Goal: Register for event/course

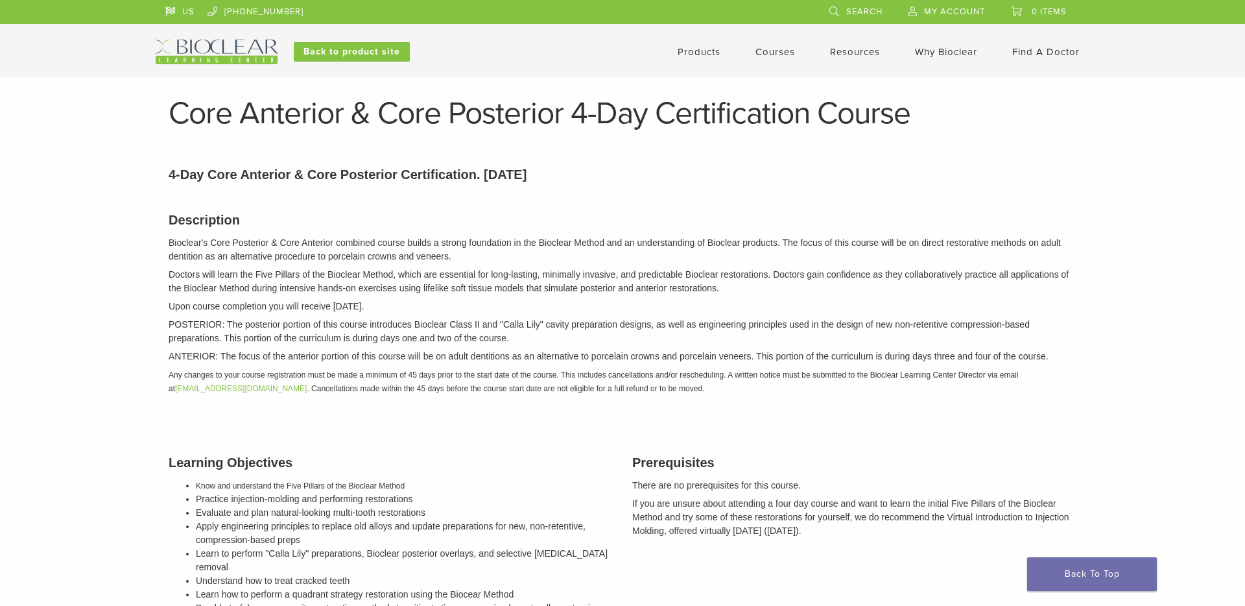
scroll to position [1096, 0]
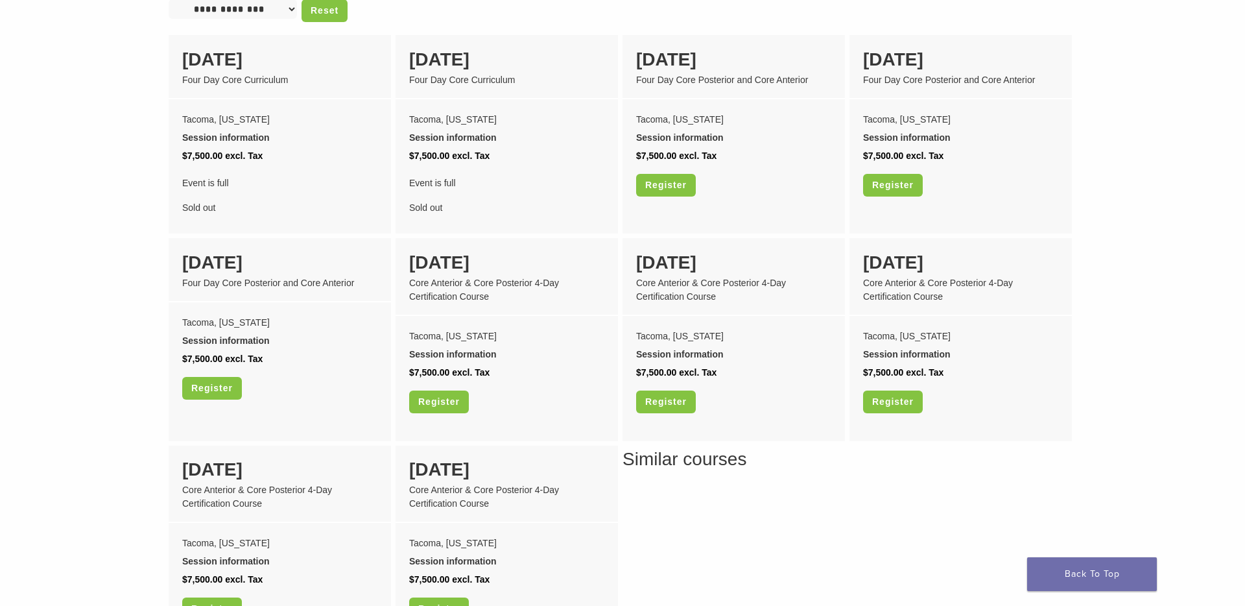
scroll to position [1149, 0]
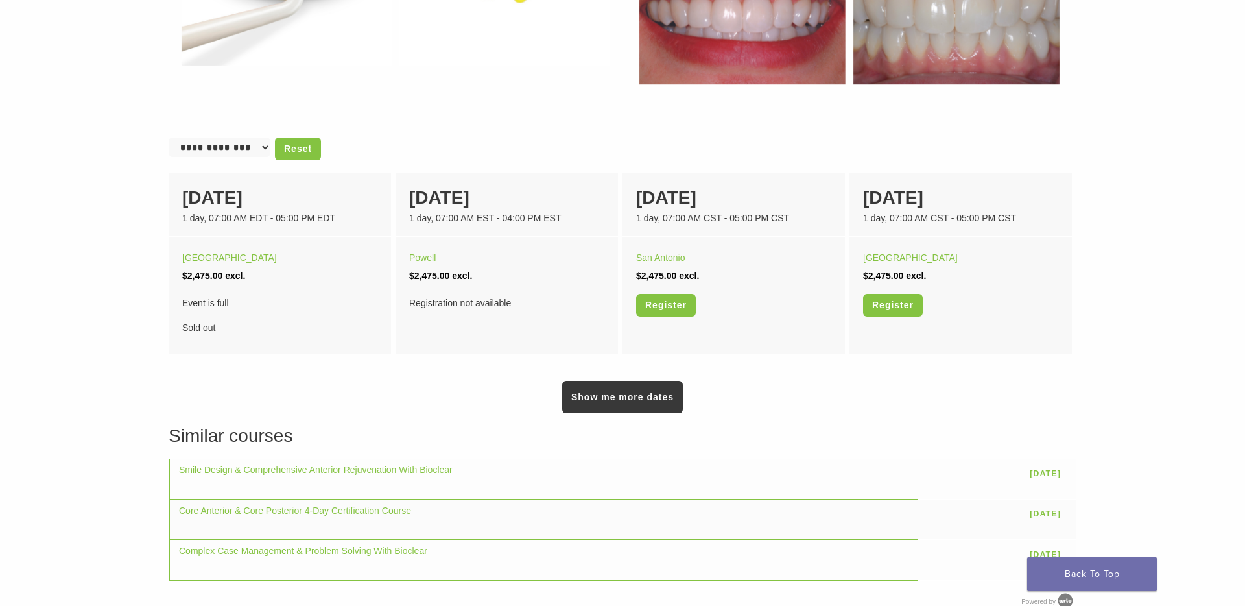
scroll to position [777, 0]
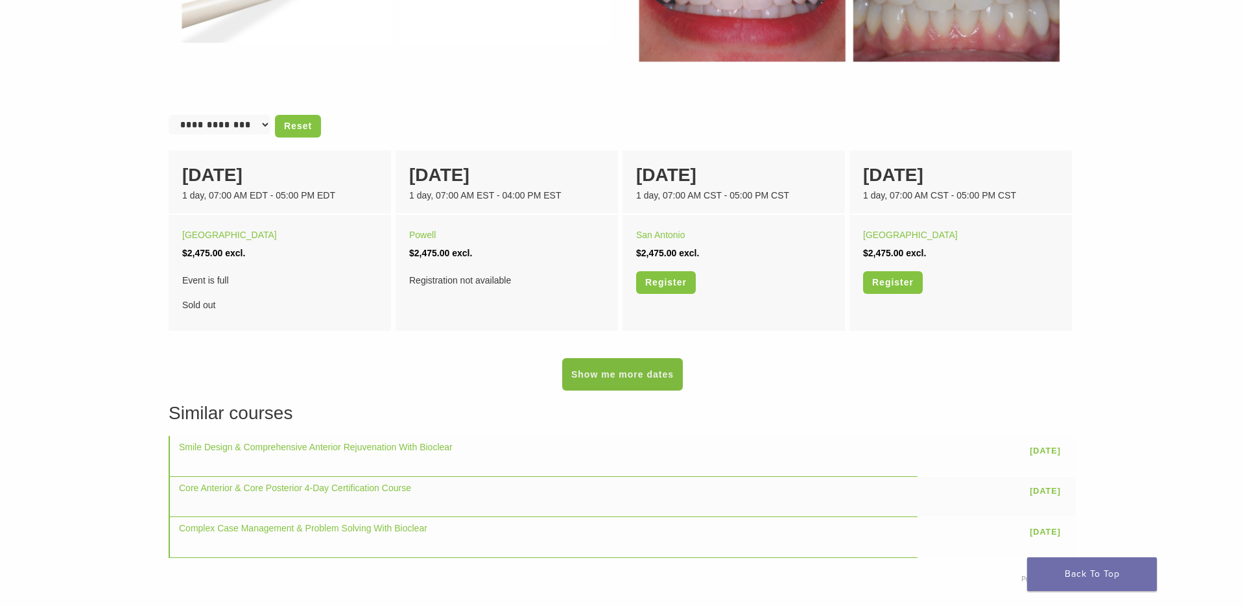
click at [613, 367] on link "Show me more dates" at bounding box center [622, 374] width 121 height 32
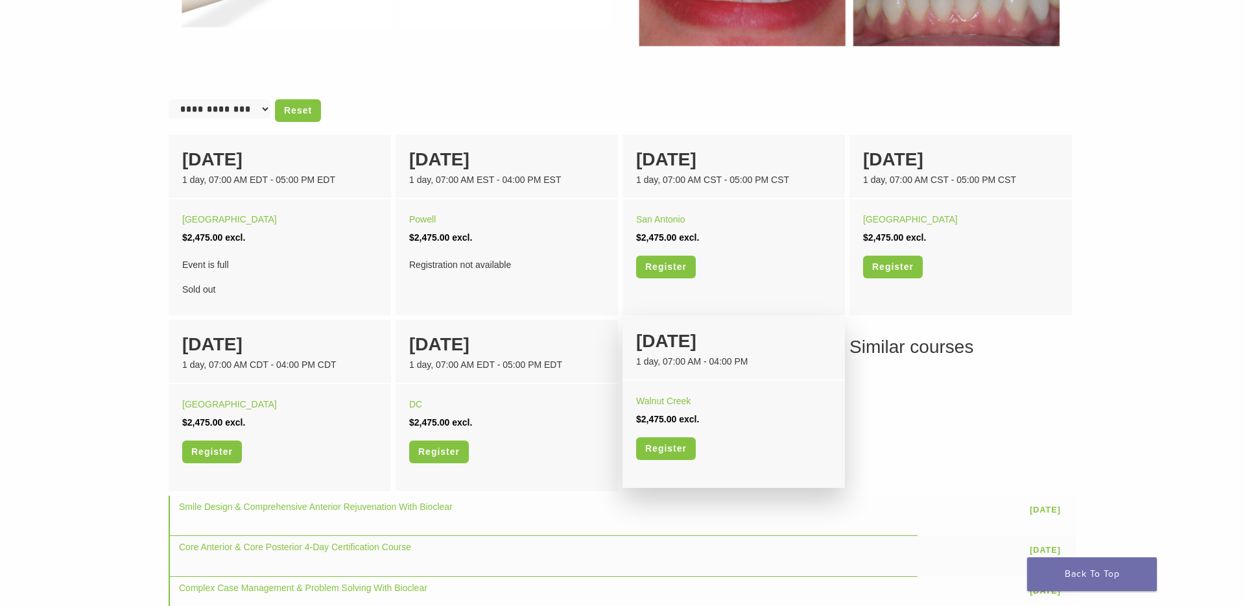
scroll to position [796, 0]
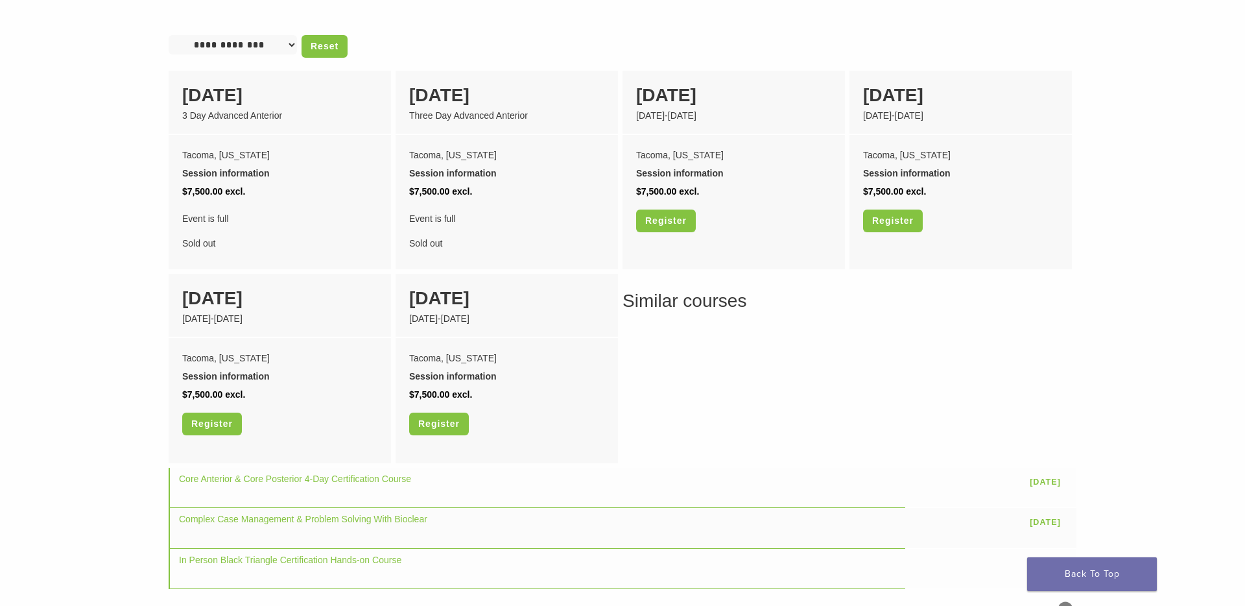
scroll to position [960, 0]
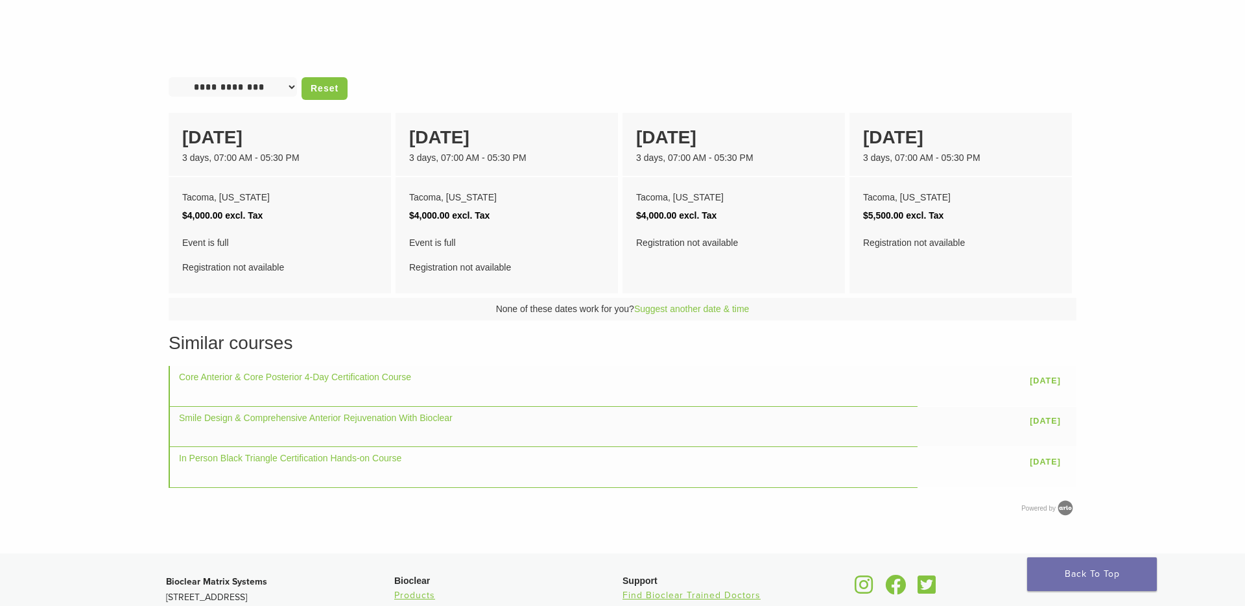
scroll to position [535, 0]
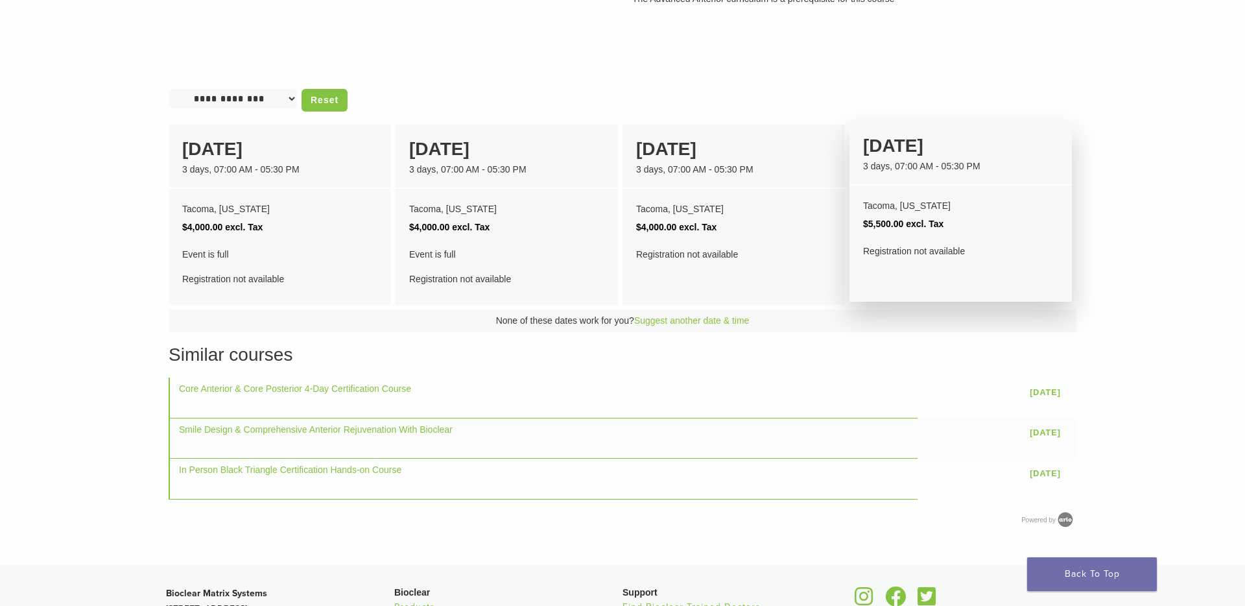
click at [914, 143] on div "[DATE]" at bounding box center [960, 145] width 195 height 27
click at [891, 196] on div "Tacoma, [US_STATE]" at bounding box center [960, 205] width 195 height 18
